Goal: Task Accomplishment & Management: Use online tool/utility

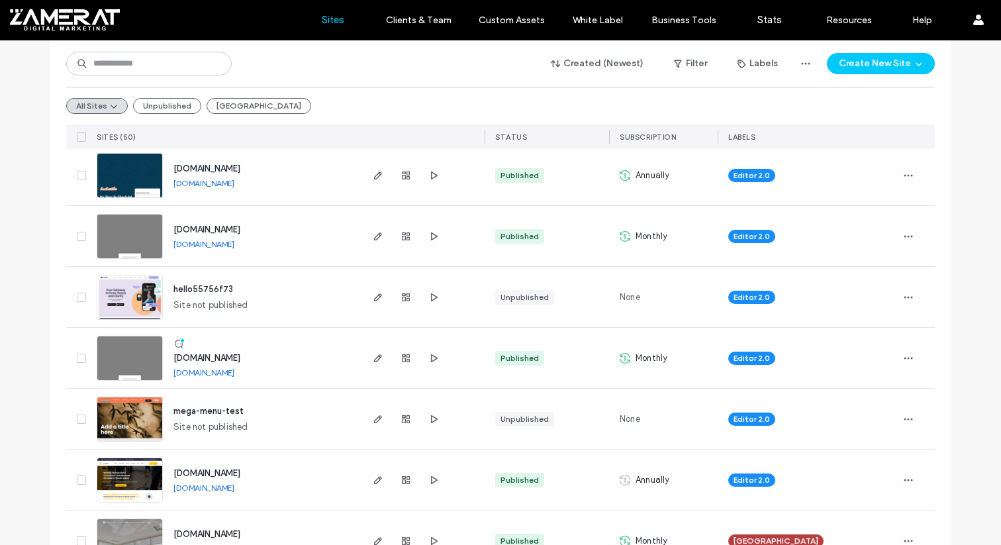
scroll to position [216, 0]
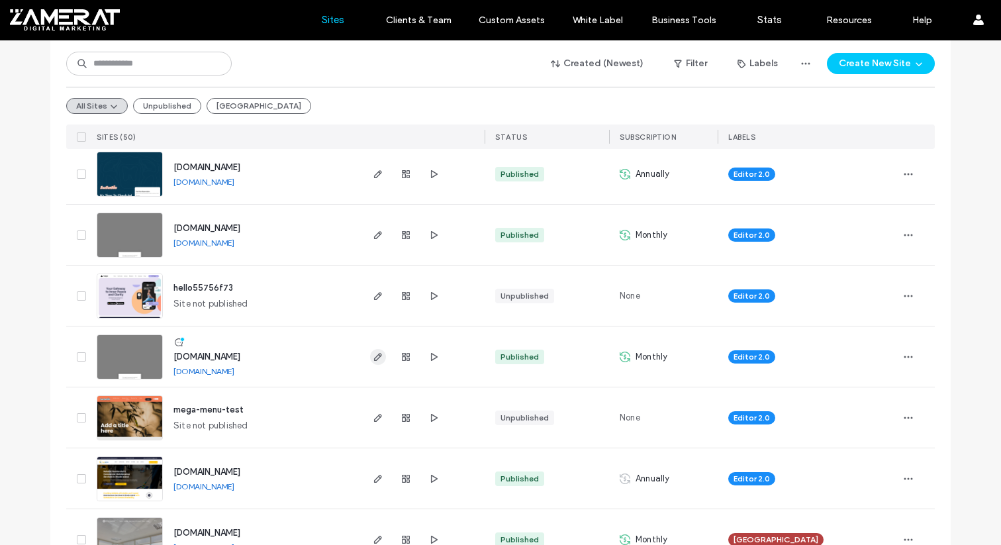
click at [375, 359] on icon "button" at bounding box center [378, 357] width 11 height 11
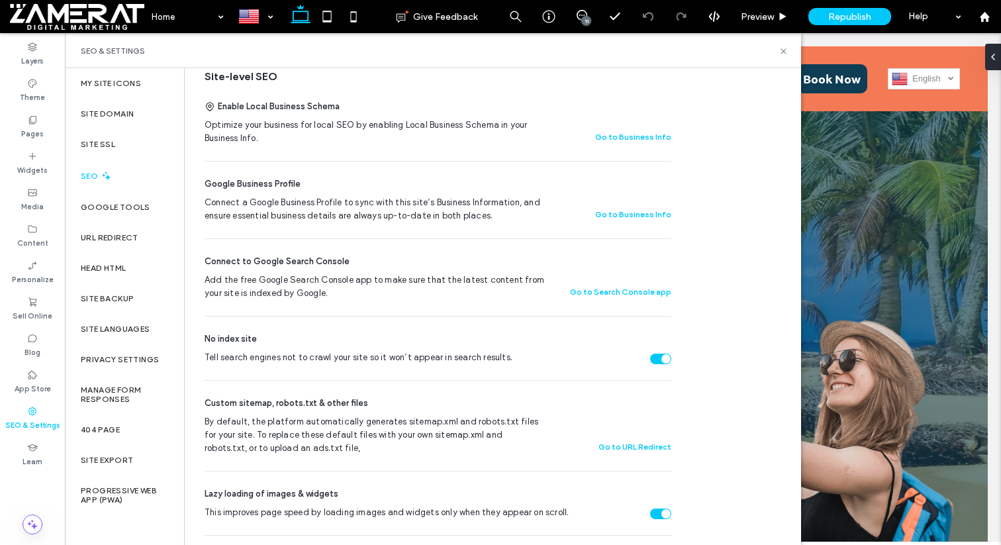
scroll to position [336, 0]
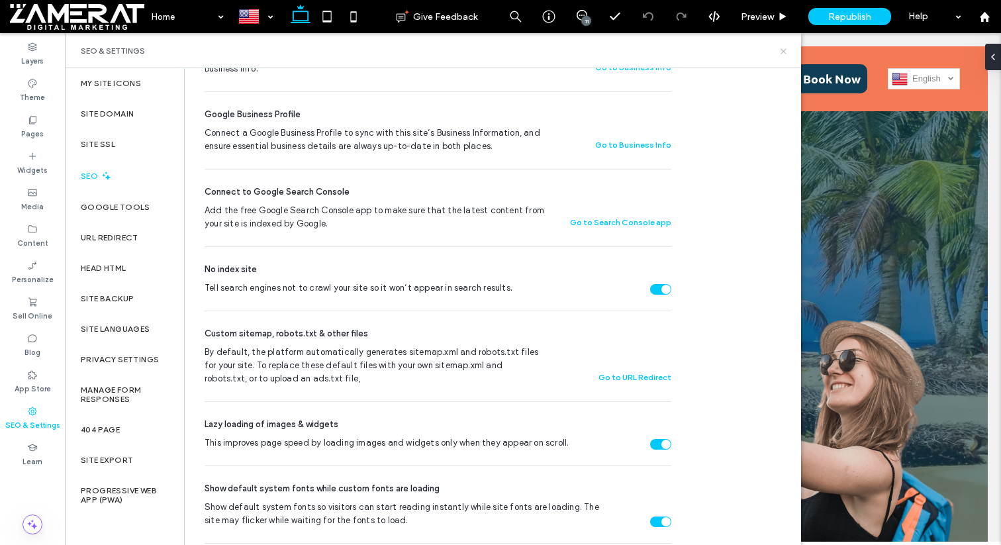
click at [780, 49] on icon at bounding box center [784, 51] width 10 height 10
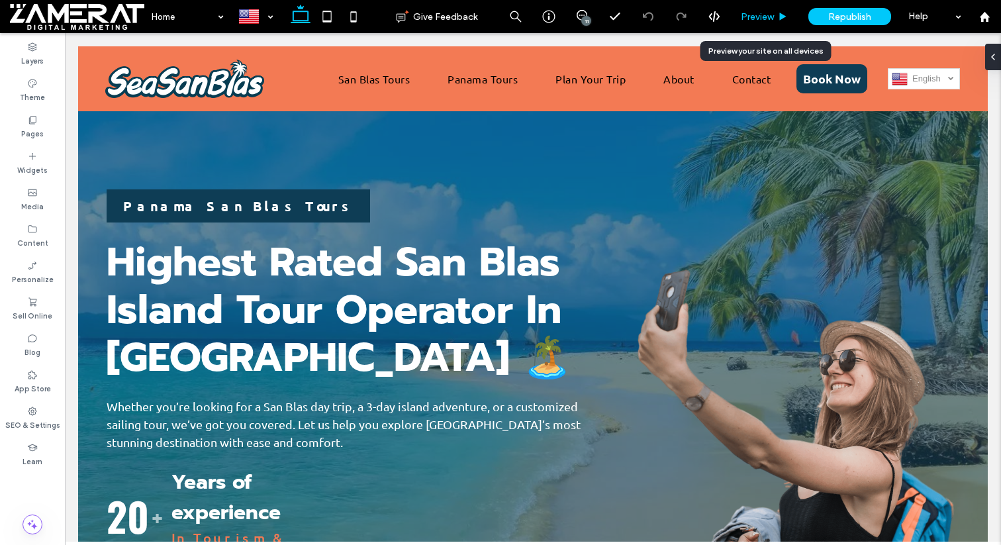
click at [770, 19] on span "Preview" at bounding box center [757, 16] width 33 height 11
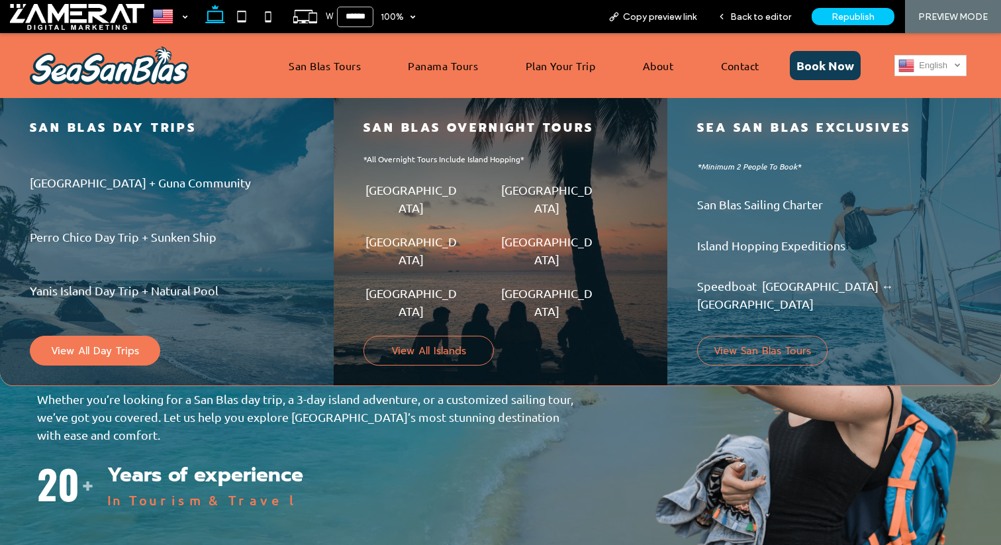
click at [127, 344] on span "View All Day Trips" at bounding box center [95, 351] width 88 height 15
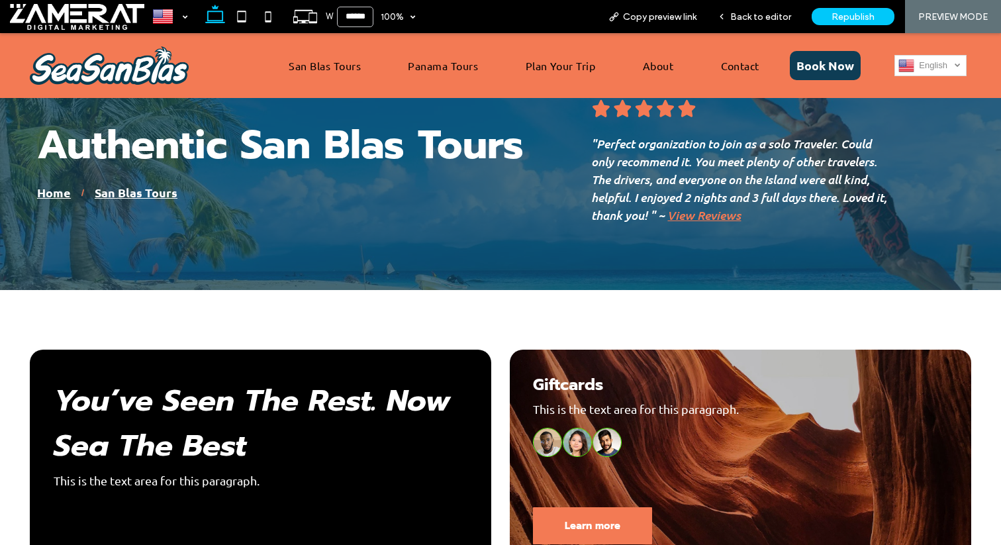
scroll to position [83, 0]
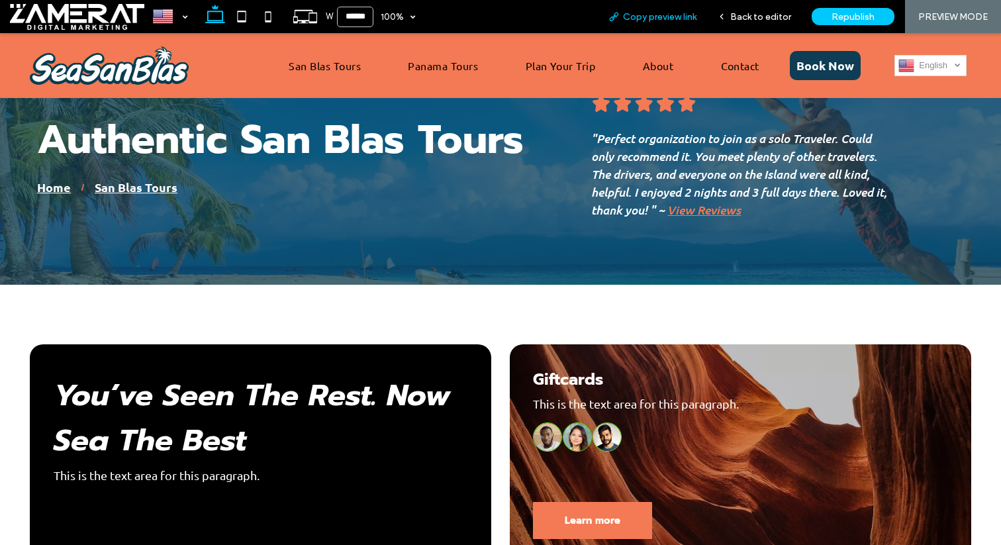
click at [628, 18] on span "Copy preview link" at bounding box center [659, 16] width 73 height 11
click at [777, 28] on div "Back to editor" at bounding box center [754, 16] width 95 height 33
click at [726, 14] on icon at bounding box center [721, 16] width 9 height 9
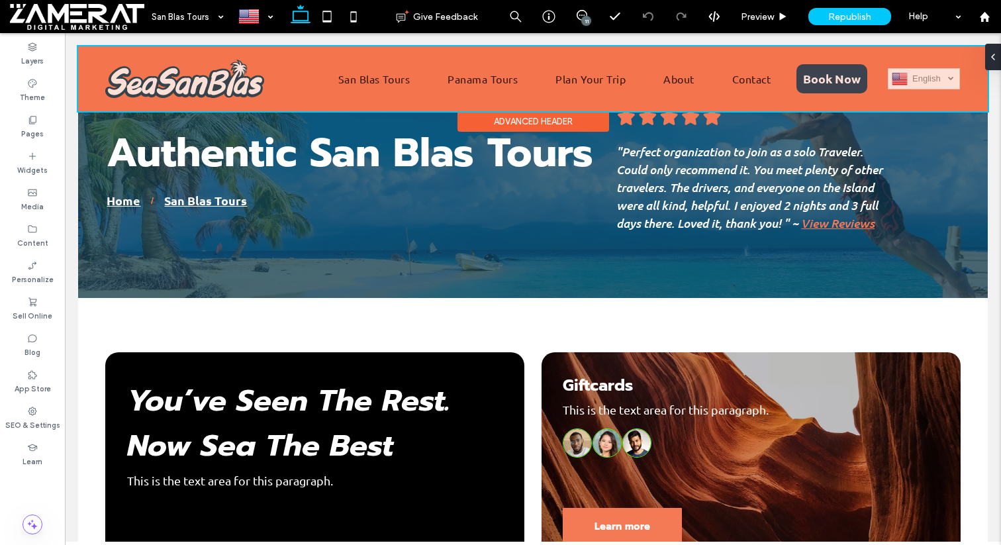
click at [490, 84] on div at bounding box center [533, 78] width 910 height 65
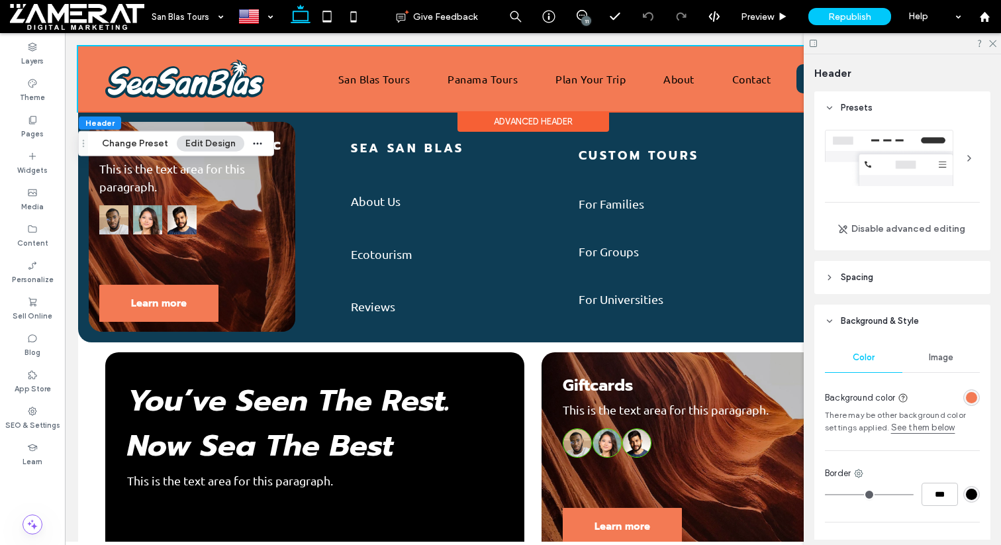
scroll to position [152, 0]
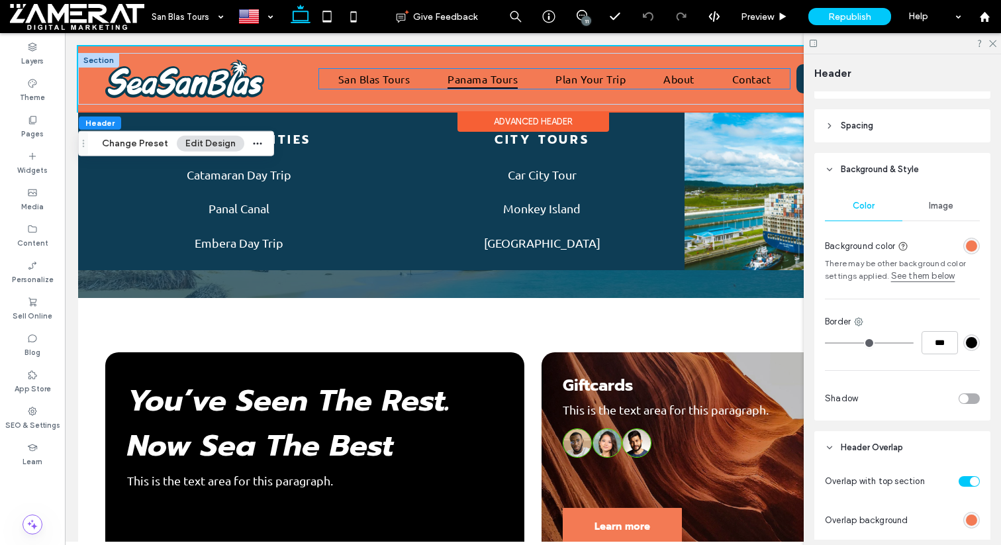
click at [501, 75] on span "Panama Tours" at bounding box center [483, 79] width 70 height 20
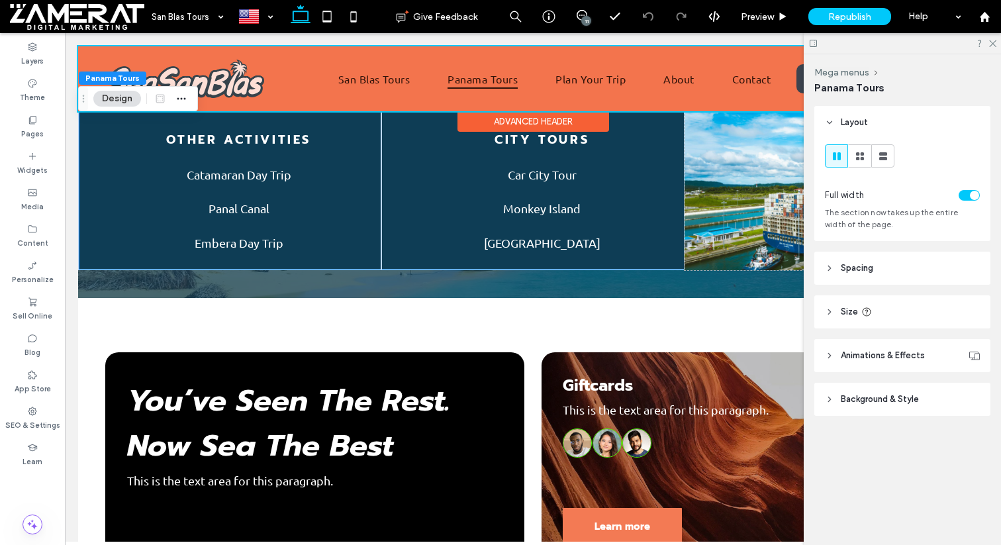
click at [379, 75] on div at bounding box center [533, 78] width 910 height 65
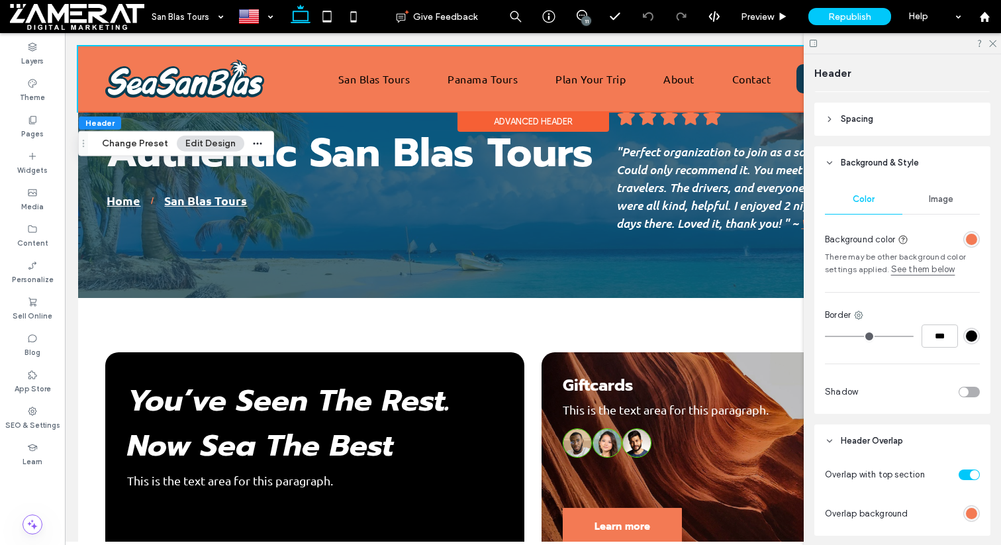
scroll to position [136, 0]
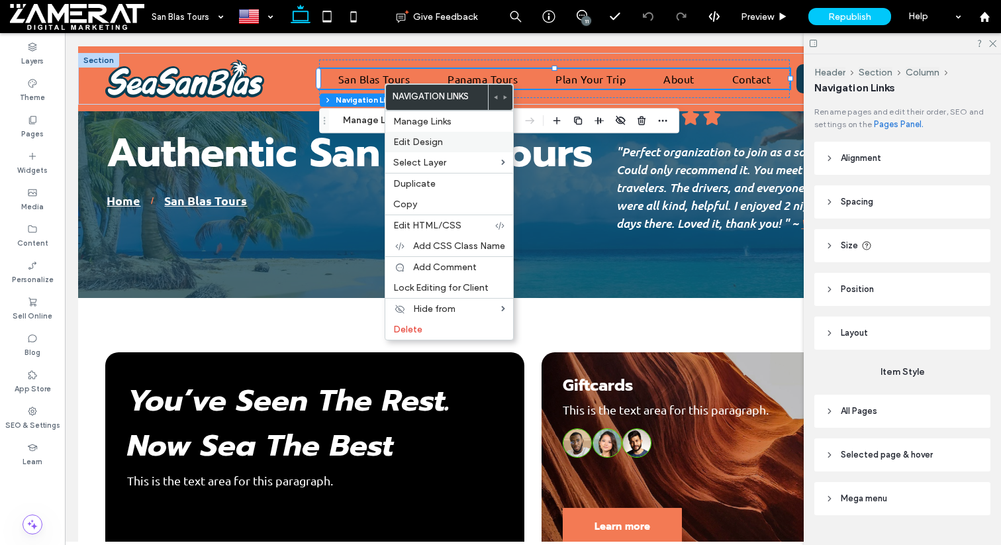
click at [424, 144] on span "Edit Design" at bounding box center [418, 141] width 50 height 11
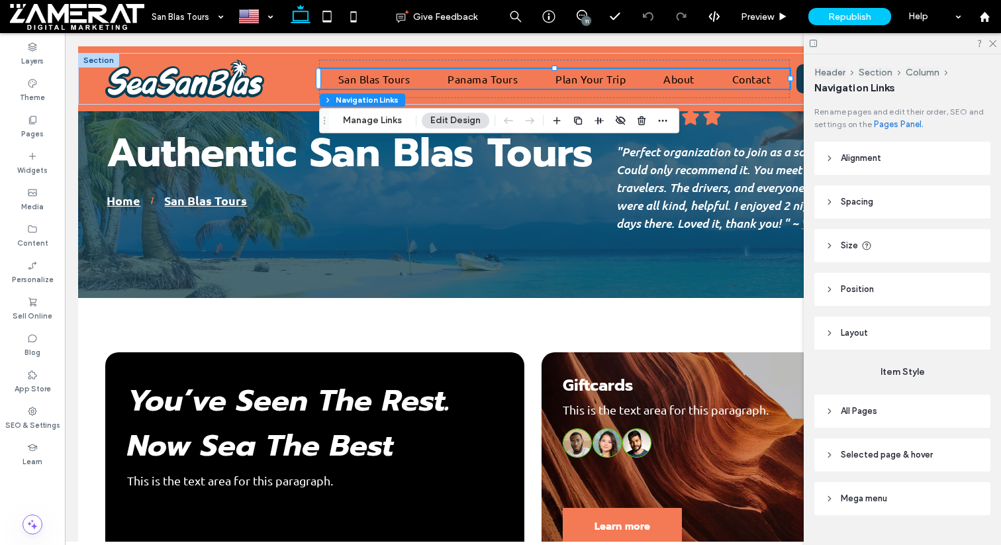
scroll to position [14, 0]
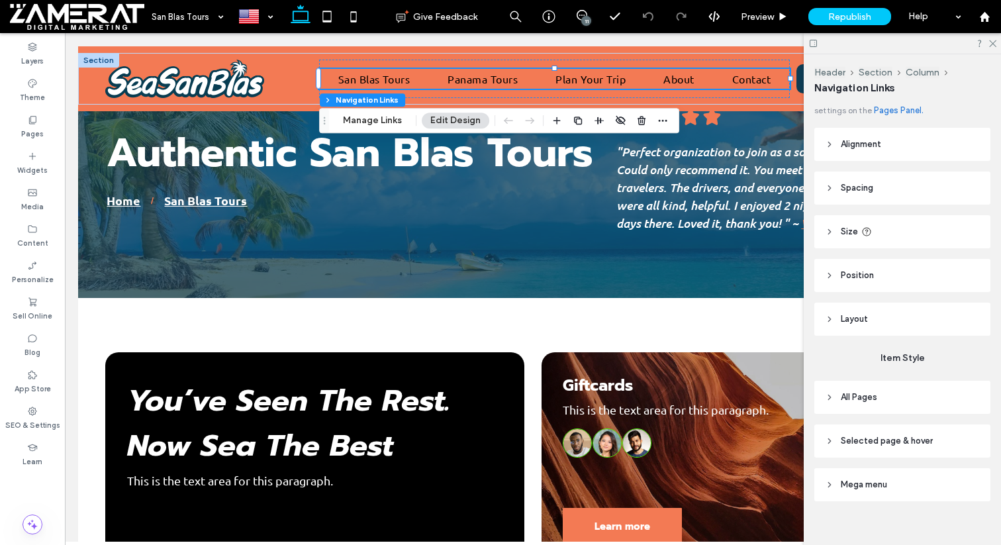
click at [906, 393] on header "All Pages" at bounding box center [902, 397] width 176 height 33
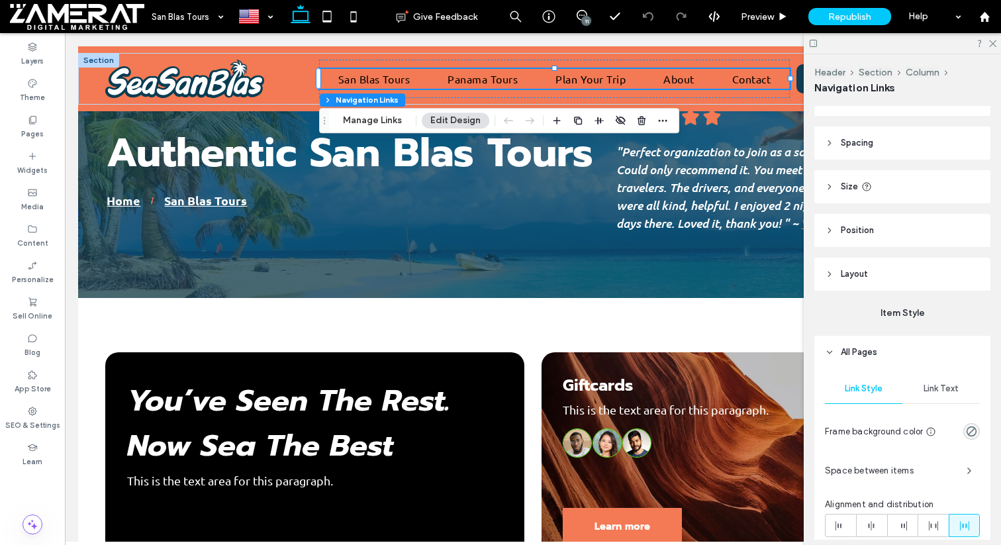
scroll to position [61, 0]
click at [945, 414] on div "Link Style Link Text Frame background color Space between items Alignment and d…" at bounding box center [902, 513] width 176 height 293
click at [945, 395] on div "Link Text" at bounding box center [940, 386] width 77 height 29
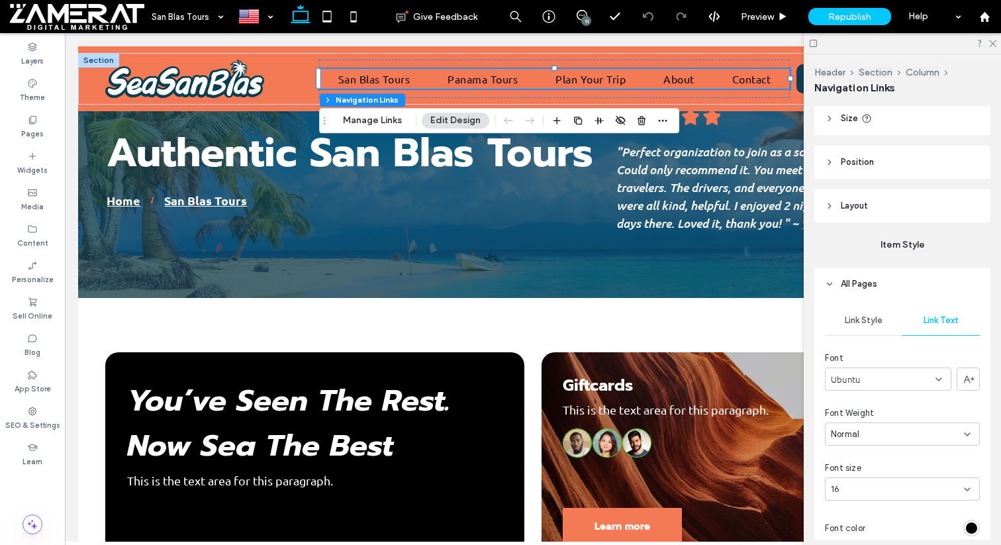
scroll to position [240, 0]
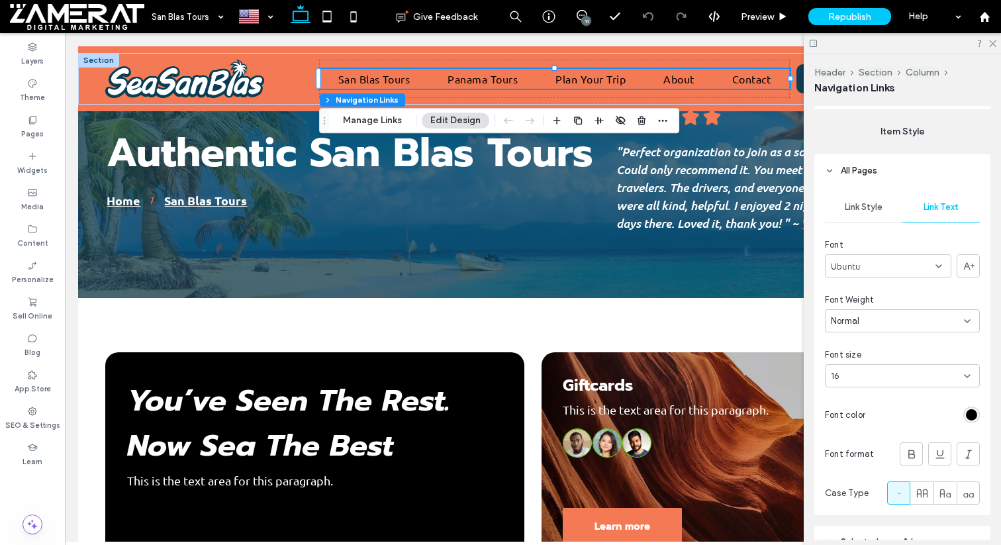
click at [972, 421] on div "rgb(0, 0, 0)" at bounding box center [971, 414] width 17 height 17
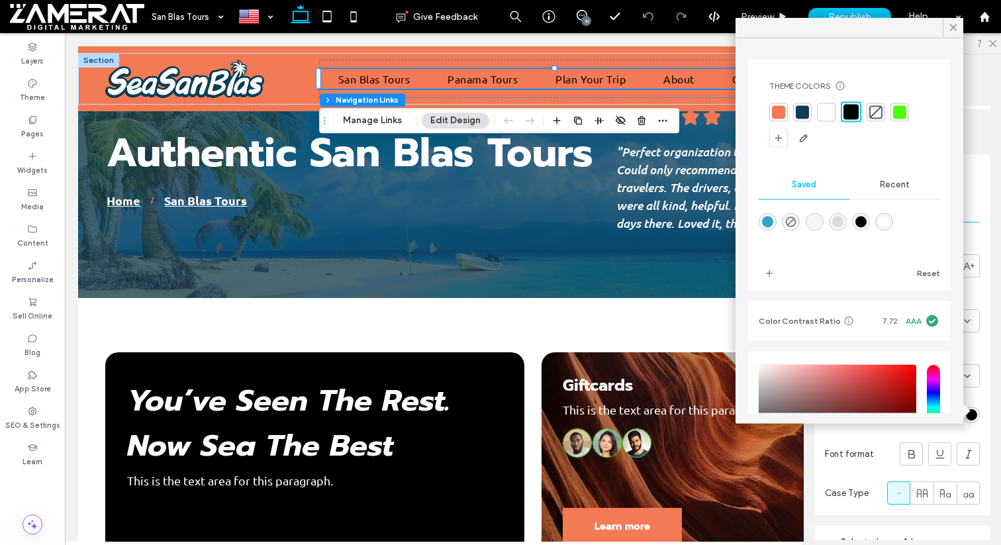
click at [882, 217] on div "rgba(255,255,255,1)" at bounding box center [884, 221] width 11 height 11
type input "*******"
click at [956, 30] on use at bounding box center [953, 27] width 7 height 7
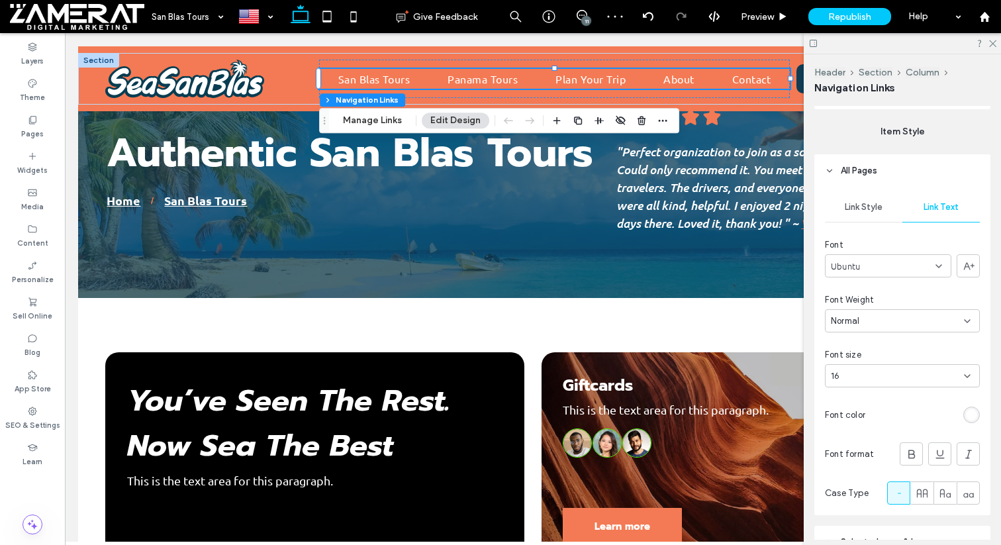
click at [888, 371] on div "16" at bounding box center [894, 375] width 127 height 13
type input "**"
click at [990, 42] on icon at bounding box center [992, 42] width 9 height 9
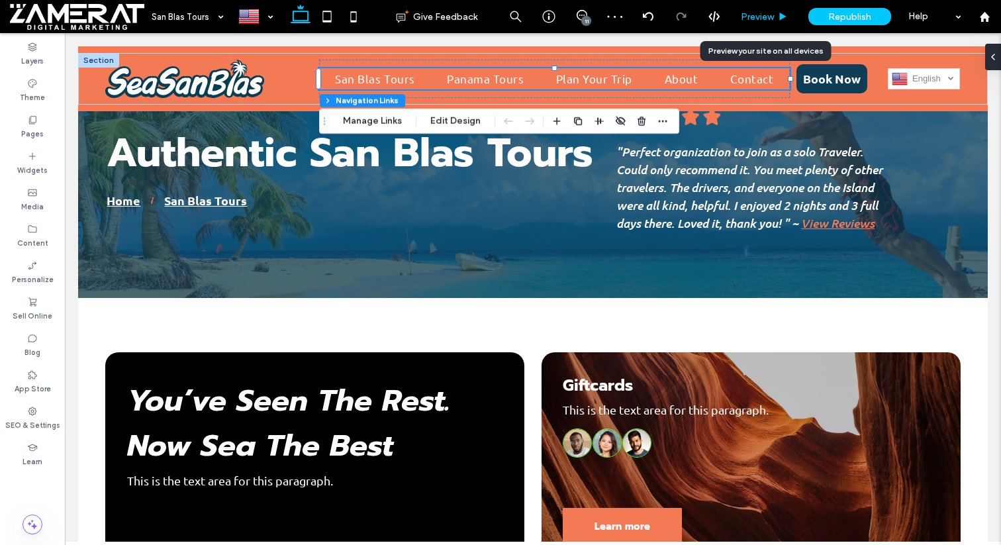
click at [770, 22] on div "Preview" at bounding box center [765, 16] width 68 height 33
click at [781, 19] on icon at bounding box center [783, 17] width 10 height 10
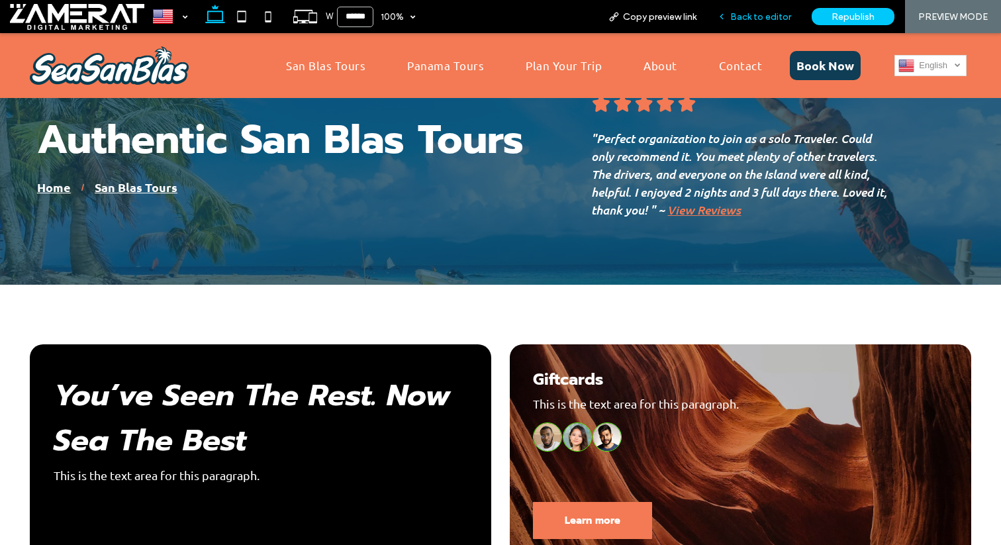
click at [759, 19] on span "Back to editor" at bounding box center [760, 16] width 61 height 11
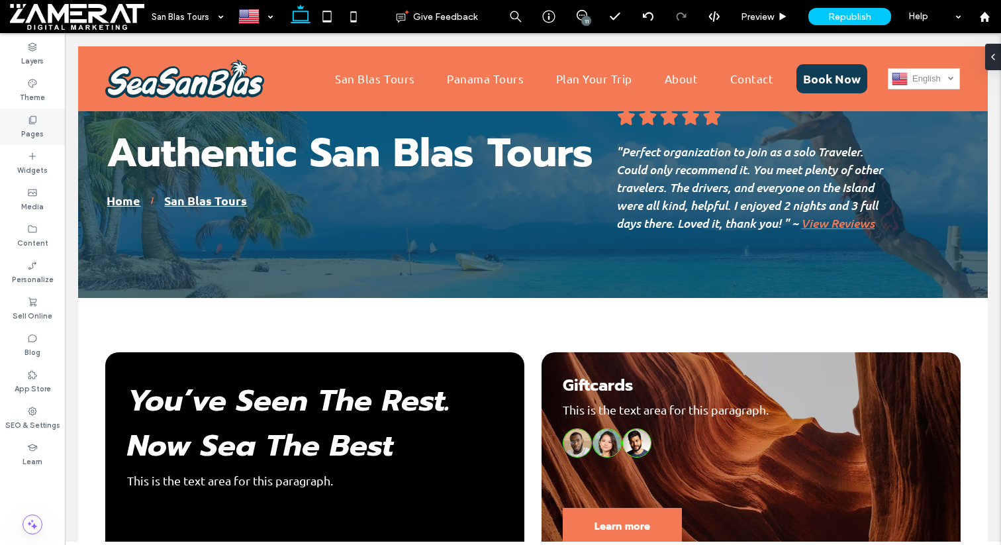
click at [25, 127] on label "Pages" at bounding box center [32, 132] width 23 height 15
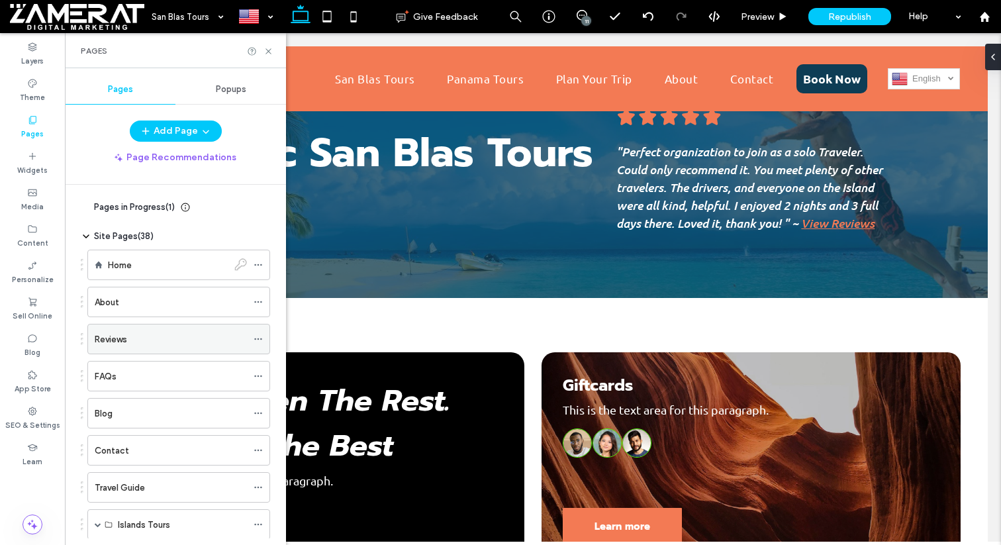
scroll to position [318, 0]
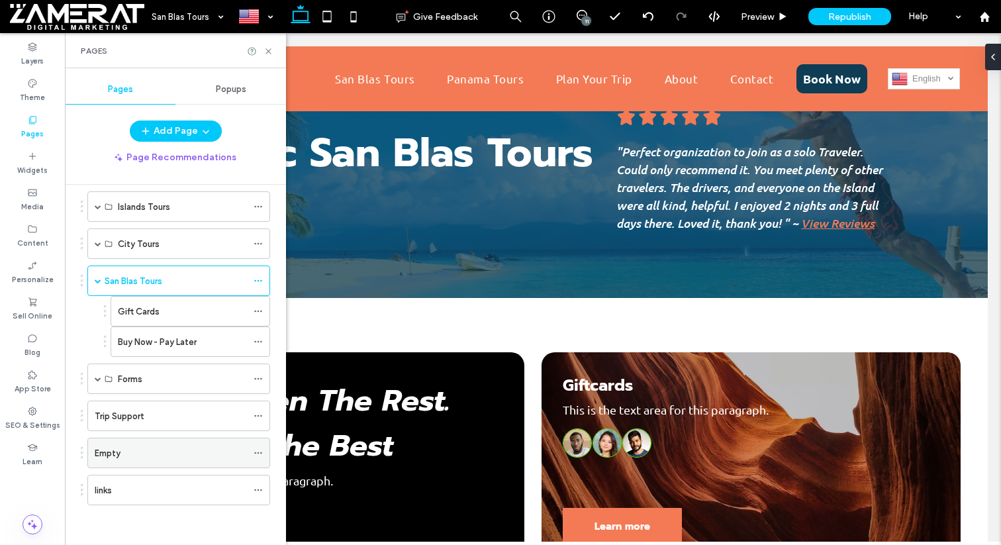
click at [144, 455] on div "Empty" at bounding box center [171, 453] width 152 height 14
click at [265, 52] on icon at bounding box center [268, 51] width 10 height 10
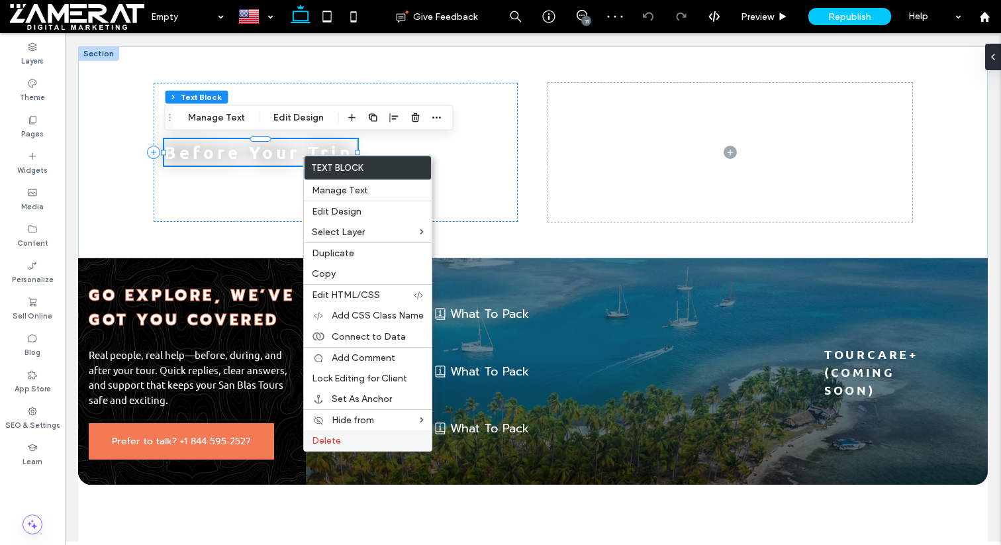
click at [340, 438] on label "Delete" at bounding box center [368, 440] width 112 height 11
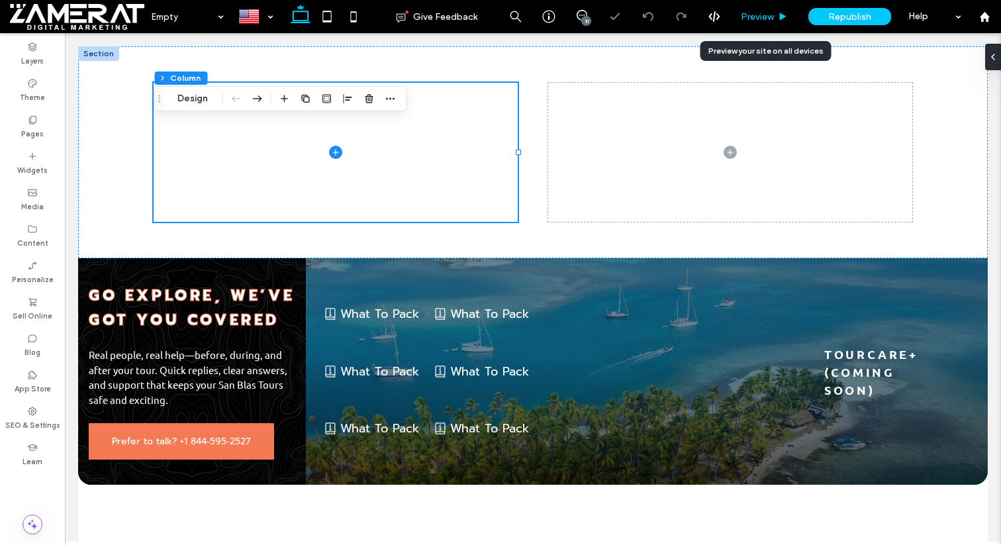
click at [755, 11] on span "Preview" at bounding box center [757, 16] width 33 height 11
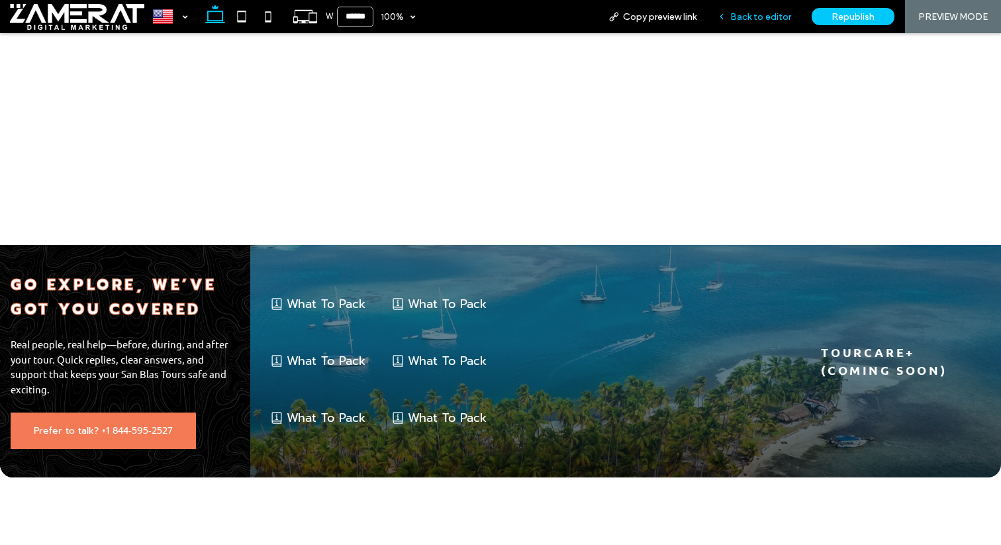
click at [747, 29] on div "Back to editor" at bounding box center [754, 16] width 95 height 33
click at [743, 24] on div "Back to editor" at bounding box center [754, 16] width 95 height 33
click at [749, 22] on span "Back to editor" at bounding box center [760, 16] width 61 height 11
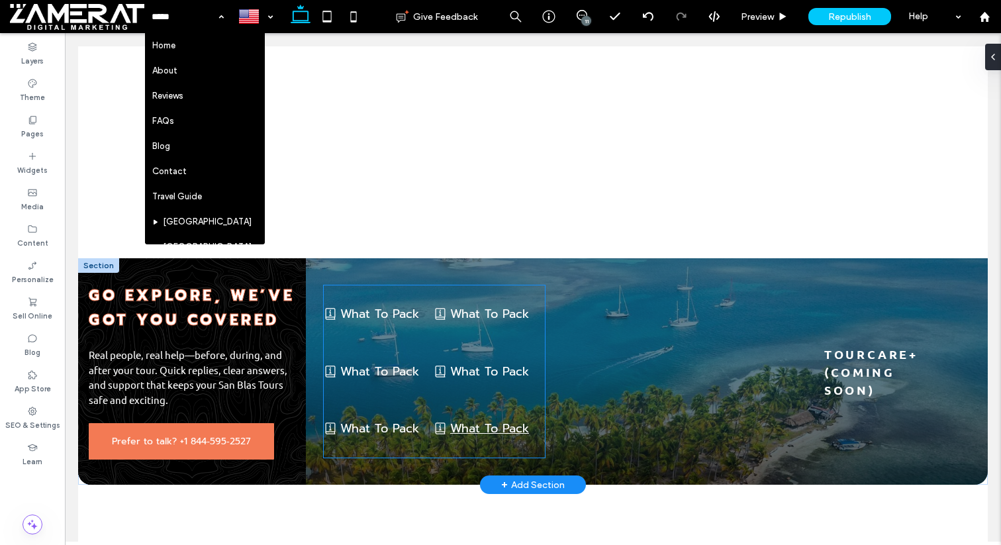
click at [483, 429] on span "What To Pack" at bounding box center [489, 428] width 79 height 19
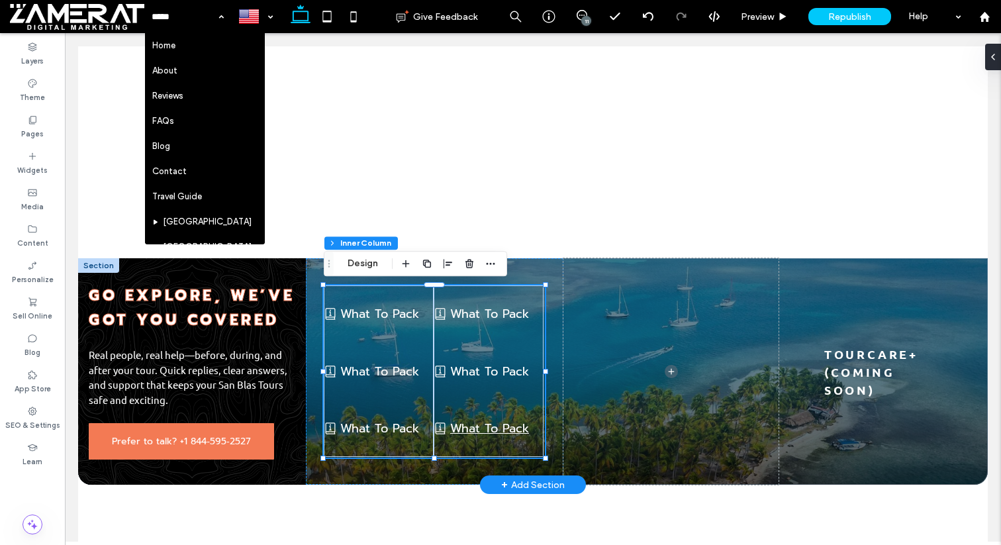
click at [483, 429] on span "What To Pack" at bounding box center [489, 428] width 79 height 19
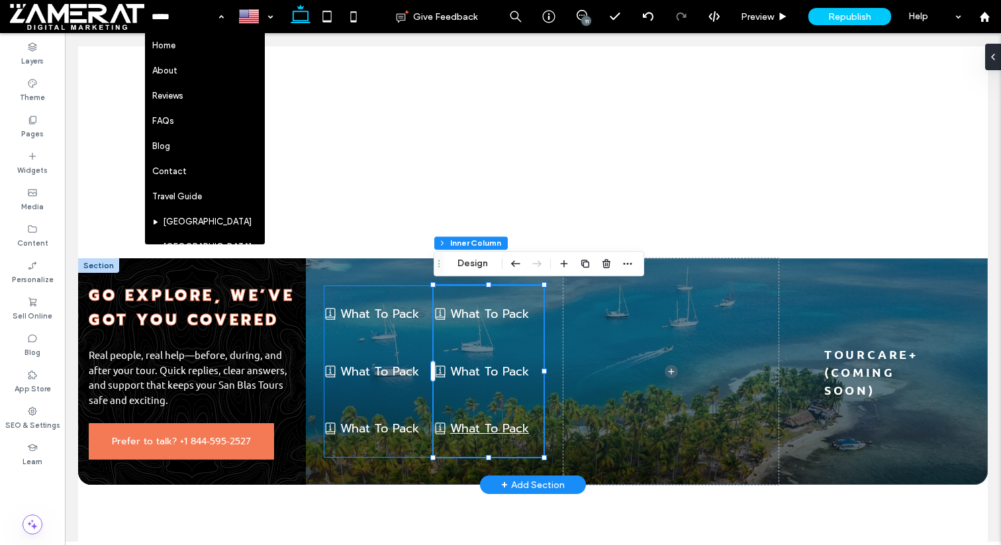
click at [483, 429] on span "What To Pack" at bounding box center [489, 428] width 79 height 19
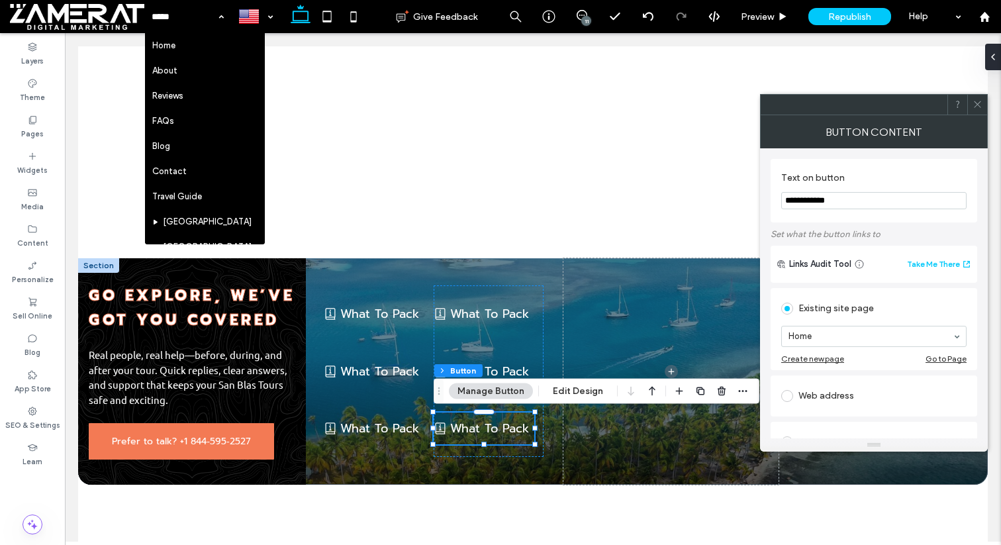
click at [849, 207] on input "**********" at bounding box center [873, 200] width 185 height 17
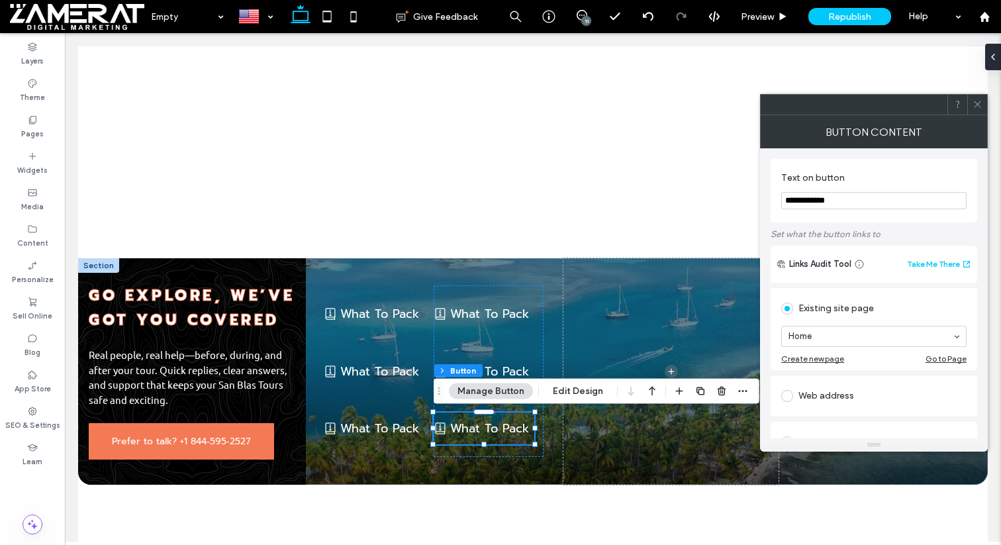
click at [849, 207] on input "**********" at bounding box center [873, 200] width 185 height 17
type input "**********"
click at [905, 218] on div "**********" at bounding box center [874, 191] width 207 height 64
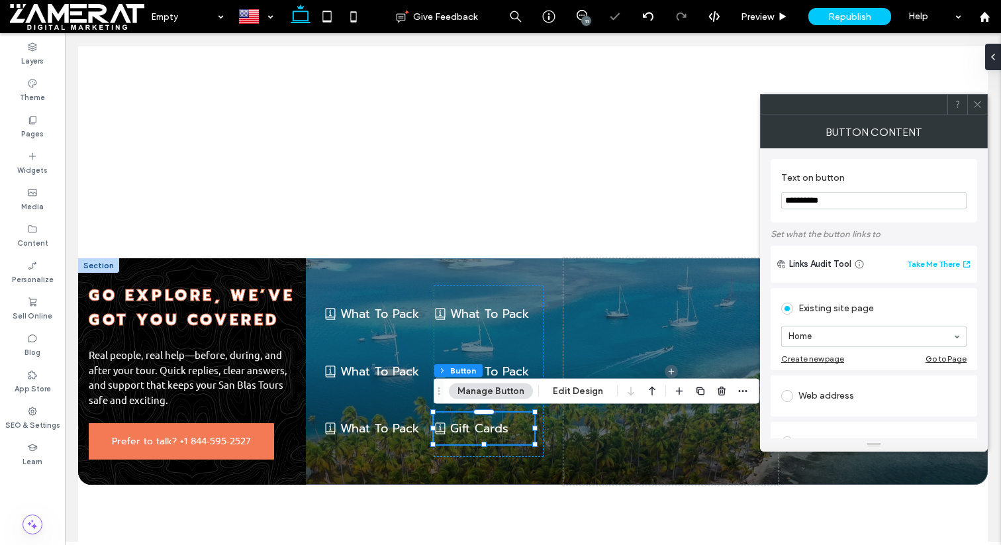
click at [973, 99] on icon at bounding box center [978, 104] width 10 height 10
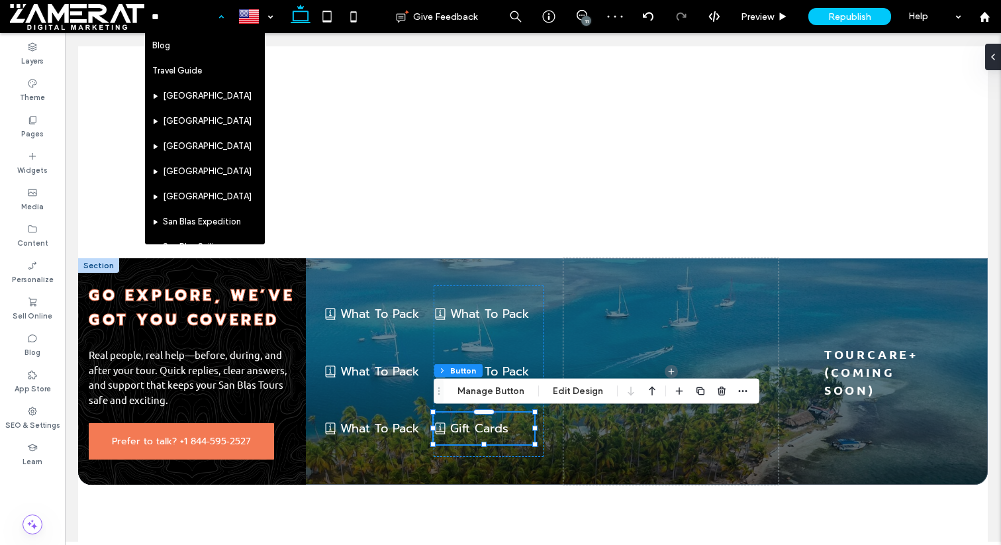
type input "***"
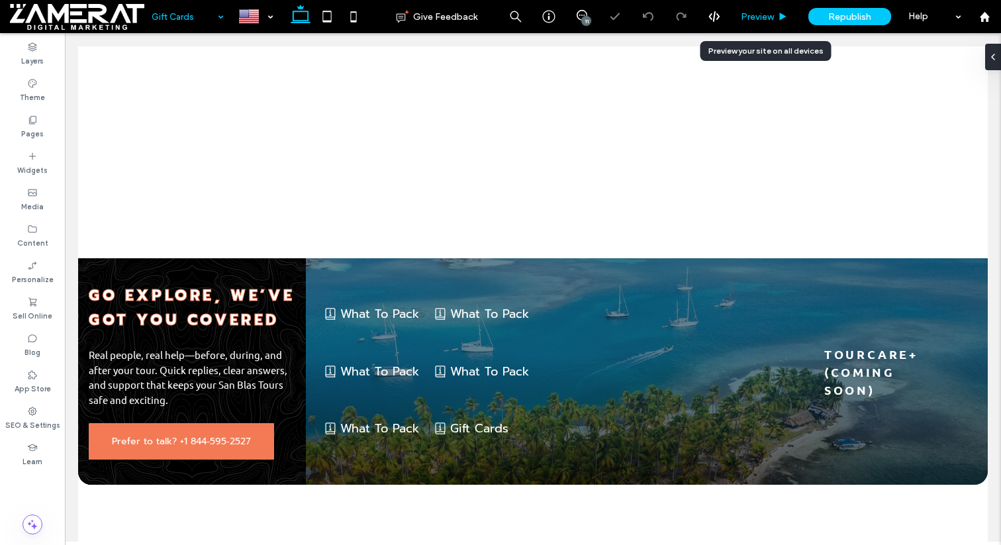
click at [758, 22] on div "Preview" at bounding box center [765, 16] width 68 height 33
click at [769, 17] on span "Preview" at bounding box center [757, 16] width 33 height 11
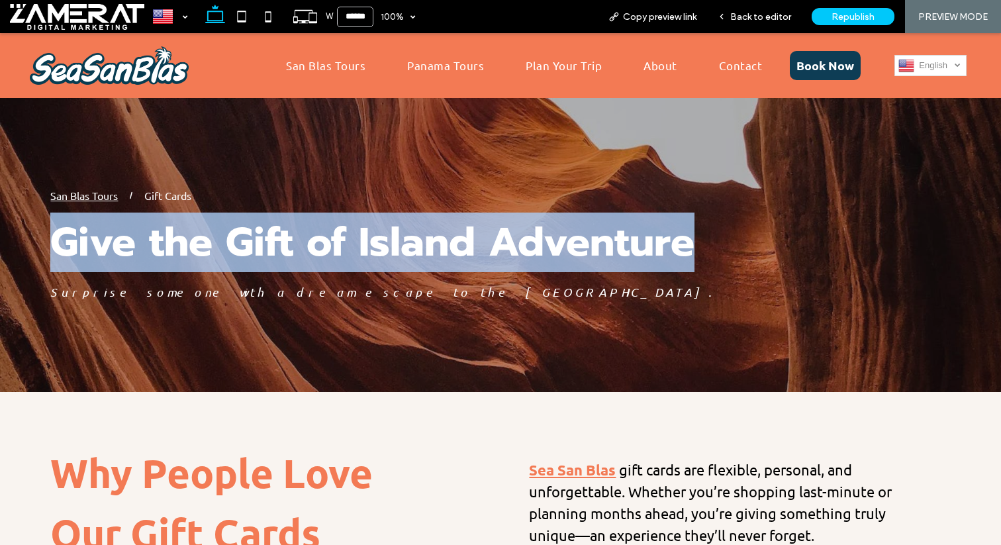
drag, startPoint x: 712, startPoint y: 237, endPoint x: 58, endPoint y: 245, distance: 654.1
click at [58, 245] on h1 "Give the Gift of Island Adventure" at bounding box center [413, 243] width 726 height 60
copy span "Give the Gift of Island Adventure"
